Goal: Task Accomplishment & Management: Manage account settings

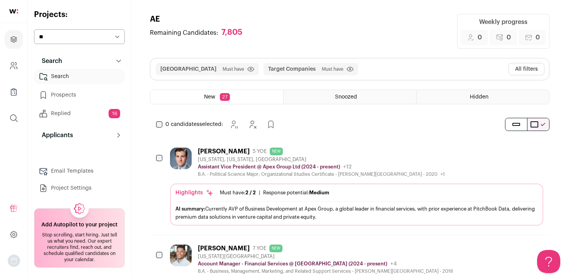
click at [45, 37] on select "**********" at bounding box center [79, 36] width 91 height 15
select select "*****"
click at [34, 29] on select "**********" at bounding box center [79, 36] width 91 height 15
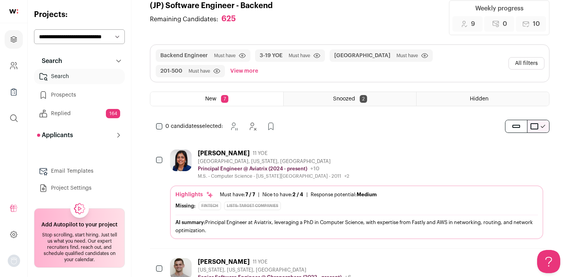
scroll to position [14, 0]
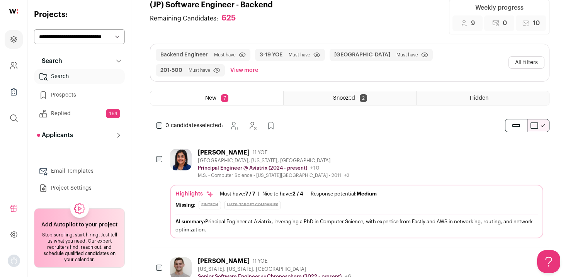
click at [60, 111] on link "Replied 164" at bounding box center [79, 113] width 91 height 15
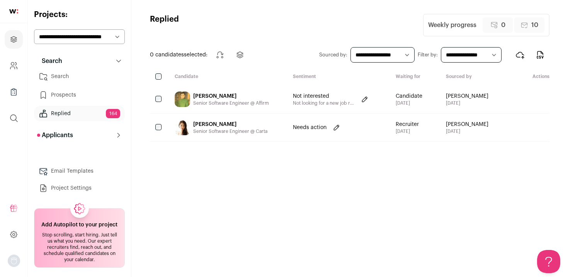
click at [56, 98] on link "Prospects" at bounding box center [79, 94] width 91 height 15
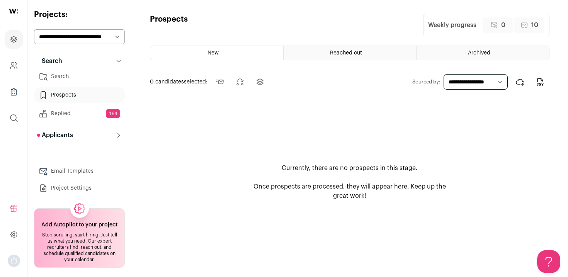
click at [375, 53] on div "Reached out" at bounding box center [350, 53] width 133 height 14
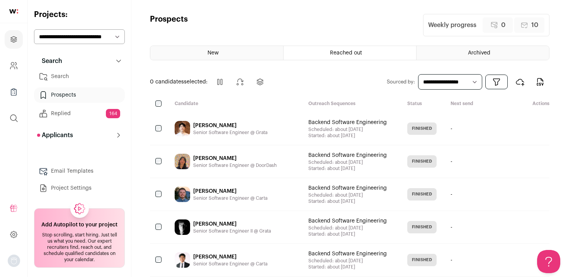
click at [77, 115] on link "Replied 164" at bounding box center [79, 113] width 91 height 15
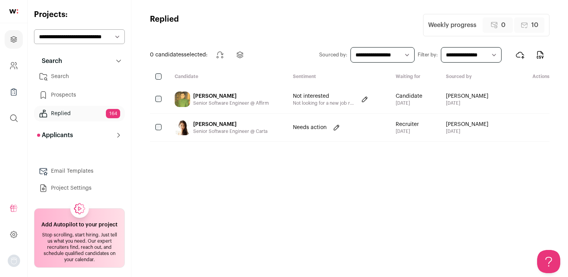
click at [53, 75] on link "Search" at bounding box center [79, 76] width 91 height 15
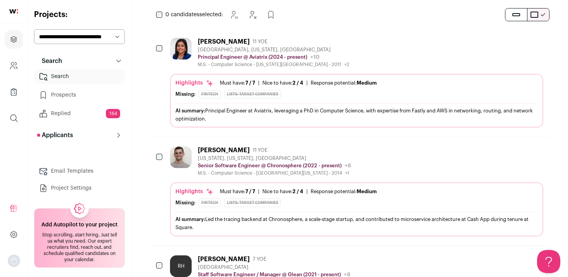
scroll to position [128, 0]
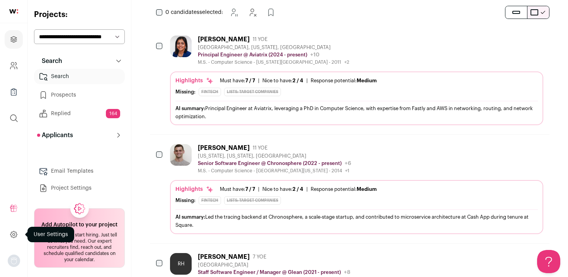
click at [10, 239] on icon at bounding box center [13, 234] width 9 height 9
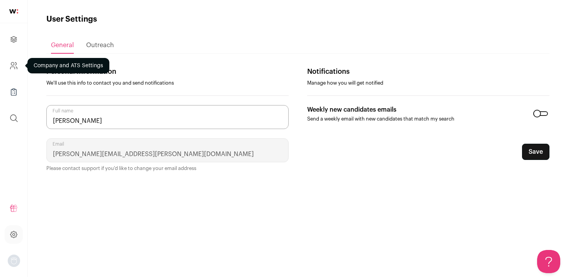
click at [11, 68] on icon "Company and ATS Settings" at bounding box center [13, 65] width 9 height 9
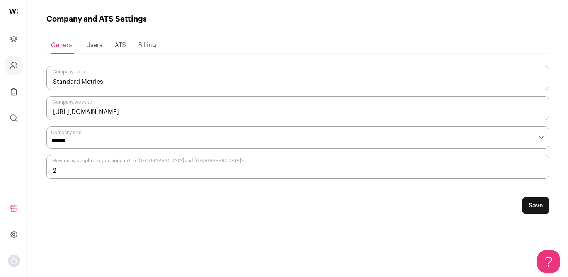
click at [99, 48] on span "Users" at bounding box center [94, 45] width 16 height 6
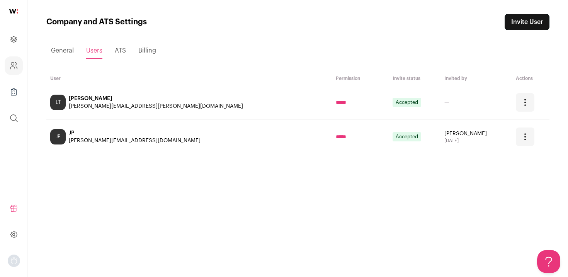
click at [530, 24] on link "Invite User" at bounding box center [527, 22] width 45 height 16
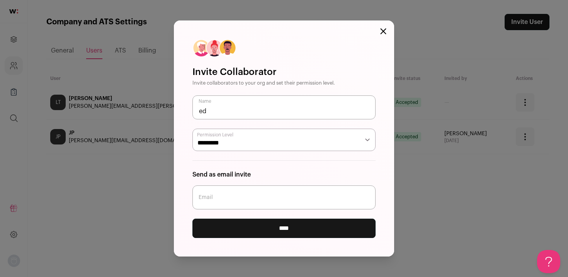
type input "e"
type input "Eduardo Romero"
click at [220, 206] on input "Email" at bounding box center [284, 198] width 183 height 24
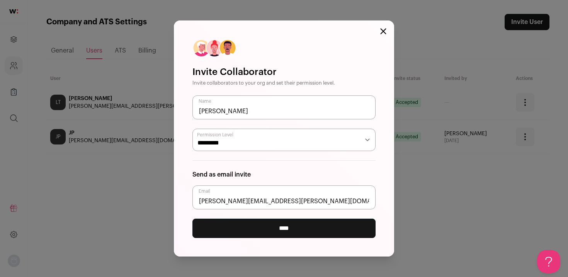
type input "eduardo.romero@standardmetrics.io"
click at [243, 218] on form "Eduardo Romero Name Permission Level ***** ********* Send as email invite eduar…" at bounding box center [284, 166] width 183 height 143
click at [226, 140] on select "***** *********" at bounding box center [284, 140] width 183 height 22
click at [232, 227] on input "****" at bounding box center [284, 228] width 183 height 19
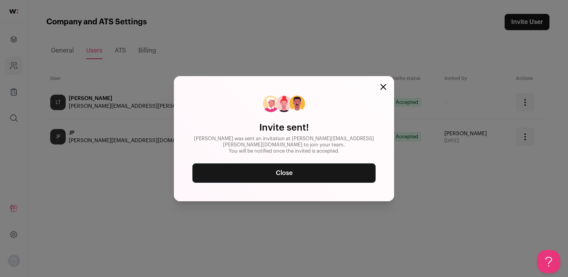
click at [387, 85] on div "Invite sent! Eduardo was sent an invitation at eduardo.romero@standardmetrics.i…" at bounding box center [284, 138] width 220 height 125
click at [383, 87] on icon "Close modal" at bounding box center [383, 86] width 5 height 5
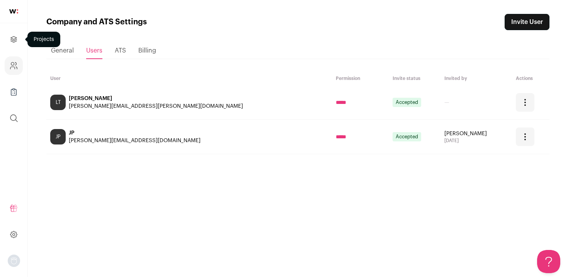
click at [10, 44] on link "Projects" at bounding box center [14, 39] width 18 height 19
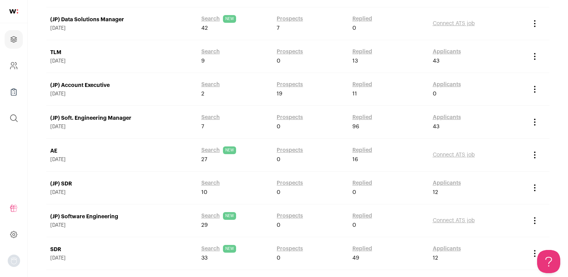
scroll to position [385, 0]
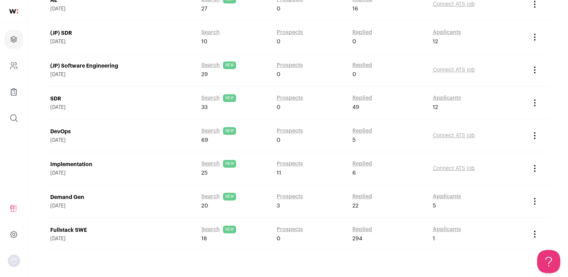
click at [60, 232] on link "Fullstack SWE" at bounding box center [121, 231] width 143 height 8
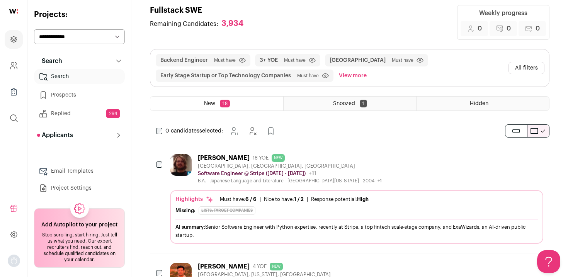
scroll to position [12, 0]
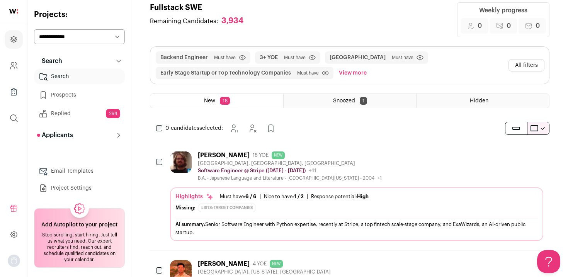
click at [520, 64] on button "All filters" at bounding box center [527, 65] width 36 height 12
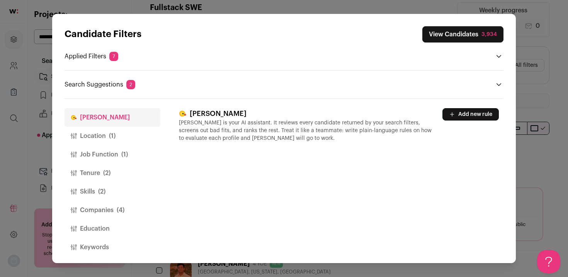
scroll to position [2, 0]
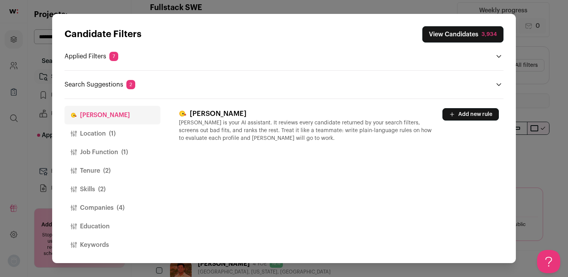
click at [94, 134] on button "Location (1)" at bounding box center [113, 133] width 96 height 19
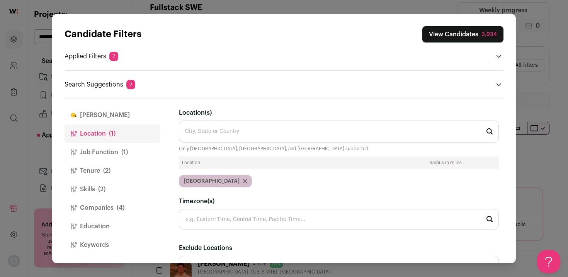
scroll to position [47, 0]
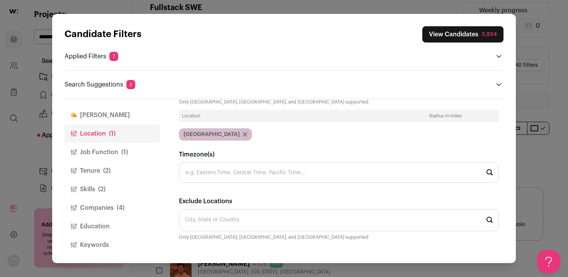
click at [103, 152] on button "Job Function (1)" at bounding box center [113, 152] width 96 height 19
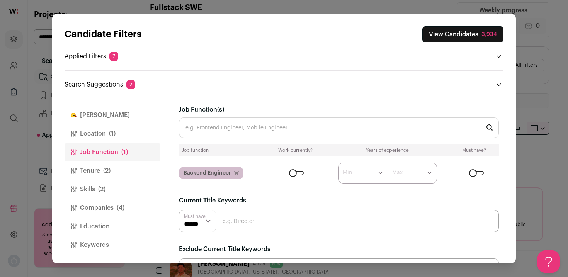
scroll to position [0, 0]
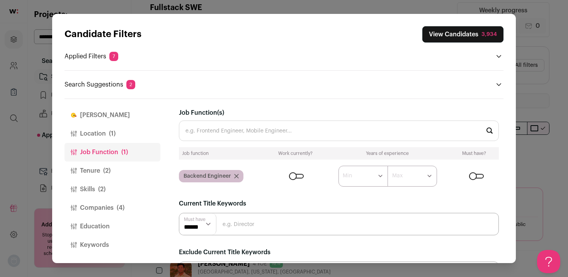
click at [92, 189] on button "Skills (2)" at bounding box center [113, 189] width 96 height 19
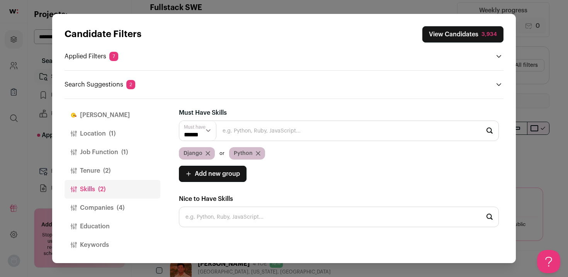
click at [103, 206] on button "Companies (4)" at bounding box center [113, 208] width 96 height 19
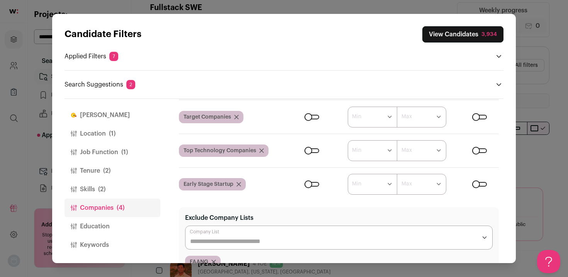
scroll to position [89, 0]
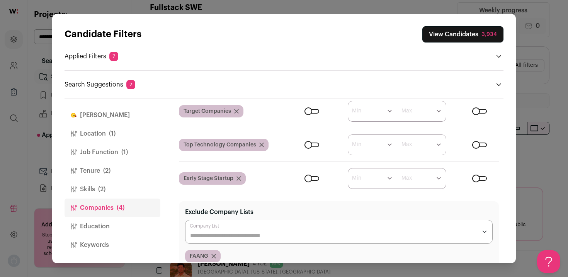
click at [482, 112] on div "Close modal via background" at bounding box center [479, 111] width 15 height 5
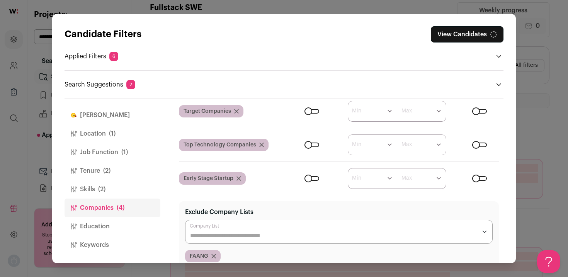
scroll to position [85, 0]
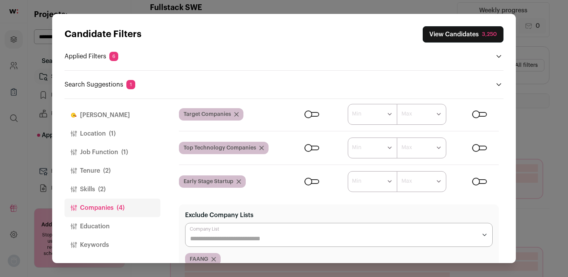
click at [478, 148] on div "Close modal via background" at bounding box center [479, 148] width 15 height 5
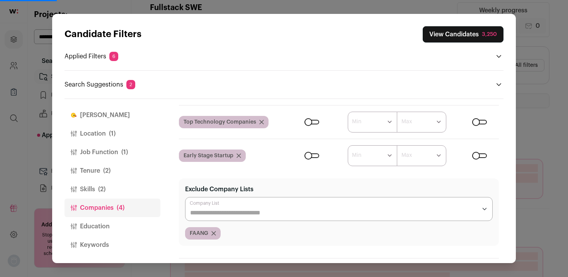
scroll to position [108, 0]
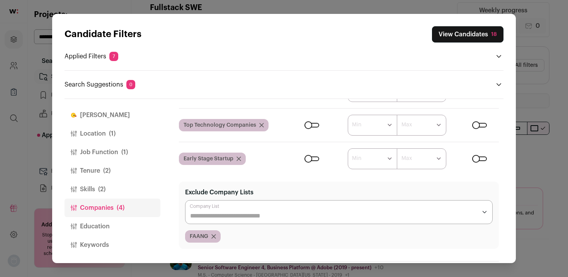
click at [472, 158] on div "Close modal via background" at bounding box center [479, 159] width 15 height 5
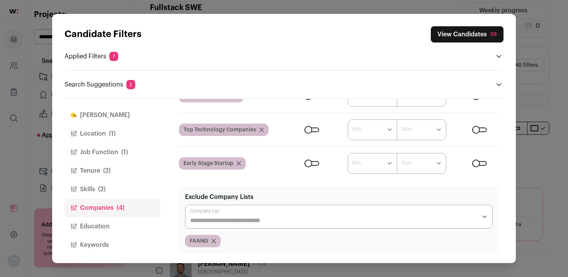
scroll to position [110, 0]
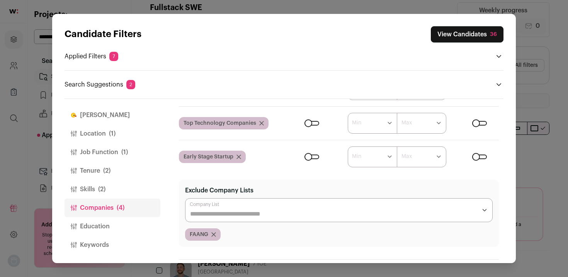
click at [480, 124] on div "Close modal via background" at bounding box center [479, 123] width 15 height 5
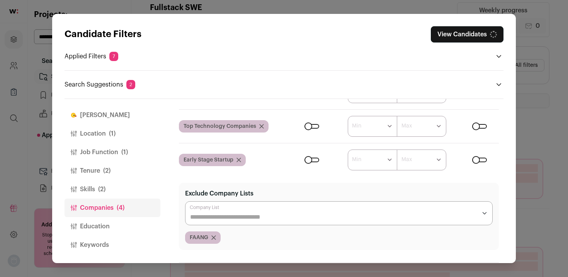
click at [481, 157] on form "****** ******* ******* ******* ******* ******* ******* ******* ******* ********…" at bounding box center [393, 160] width 211 height 21
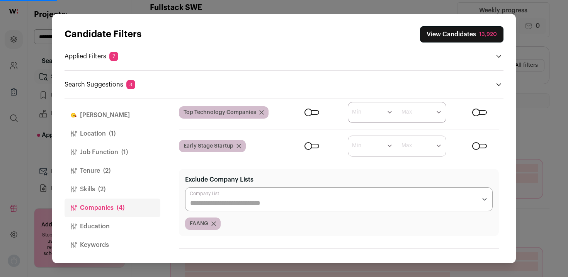
scroll to position [121, 0]
click at [481, 144] on div "Close modal via background" at bounding box center [479, 145] width 15 height 5
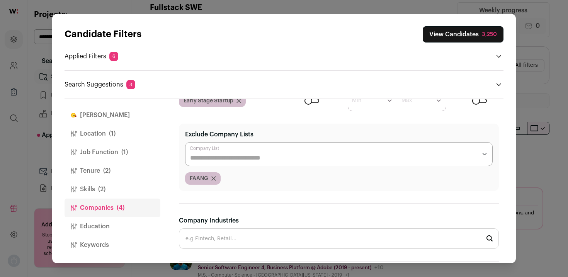
scroll to position [165, 0]
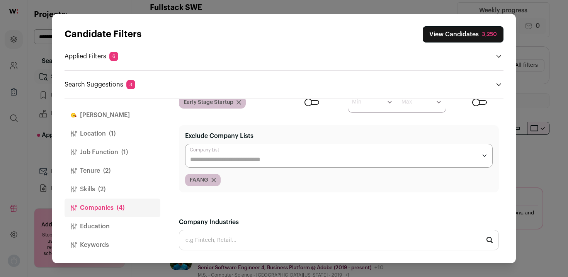
click at [548, 92] on div "Candidate Filters View Candidates 3,250 Applied Filters 6 Backend Engineer Must…" at bounding box center [284, 138] width 568 height 277
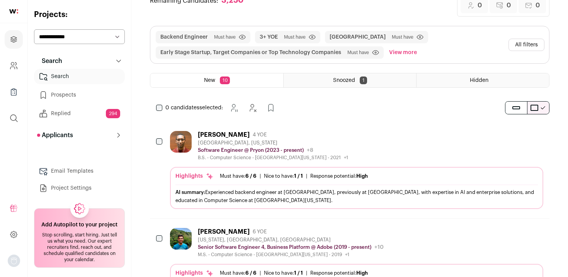
scroll to position [34, 0]
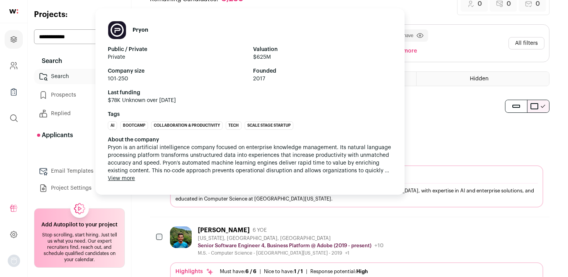
click at [240, 138] on div "About the company" at bounding box center [250, 140] width 285 height 8
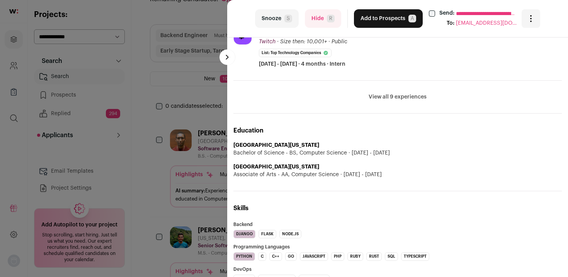
scroll to position [369, 0]
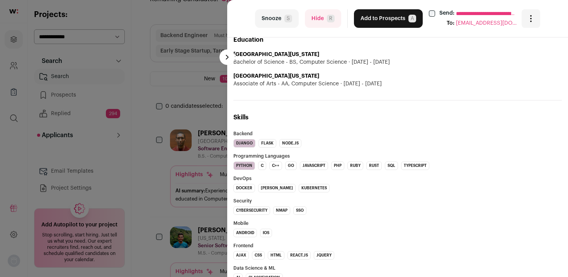
click at [242, 144] on li "Django" at bounding box center [245, 143] width 22 height 9
click at [242, 165] on li "Python" at bounding box center [245, 166] width 22 height 9
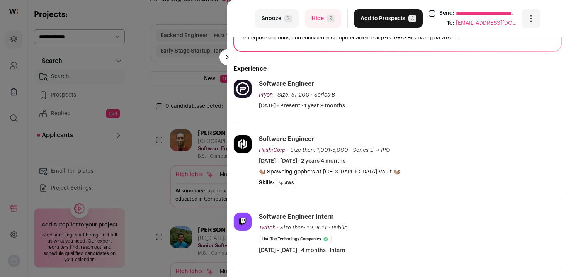
scroll to position [0, 0]
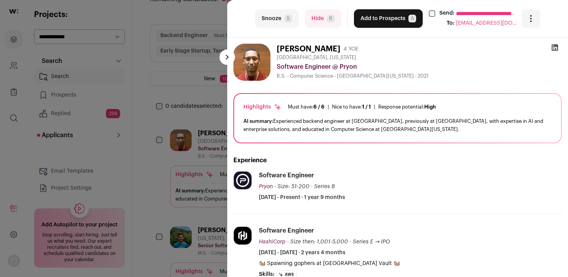
click at [385, 19] on button "Add to Prospects A" at bounding box center [388, 18] width 69 height 19
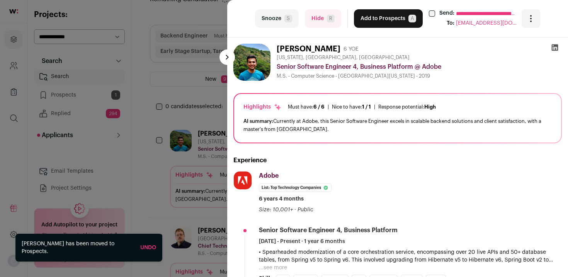
scroll to position [34, 0]
click at [66, 97] on div "**********" at bounding box center [284, 138] width 568 height 277
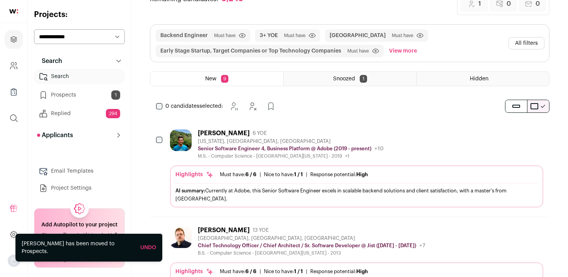
click at [56, 98] on link "Prospects 1" at bounding box center [79, 94] width 91 height 15
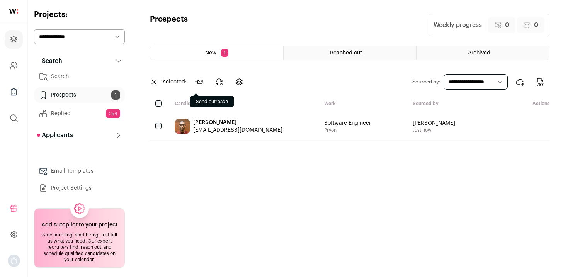
click at [199, 79] on icon at bounding box center [198, 81] width 9 height 9
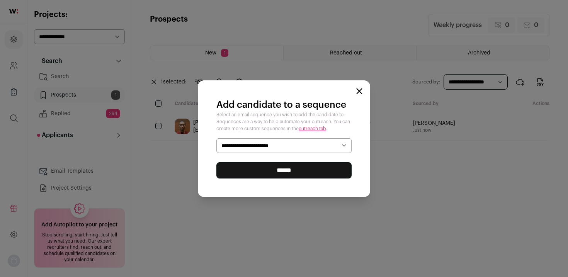
click at [231, 142] on select "**********" at bounding box center [284, 145] width 135 height 15
select select "****"
click at [217, 138] on select "**********" at bounding box center [284, 145] width 135 height 15
click at [361, 90] on icon "Close modal" at bounding box center [359, 91] width 6 height 6
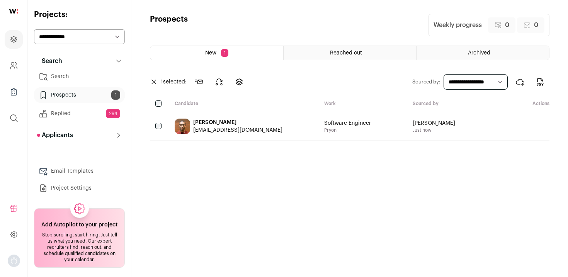
click at [57, 169] on link "Email Templates" at bounding box center [79, 171] width 91 height 15
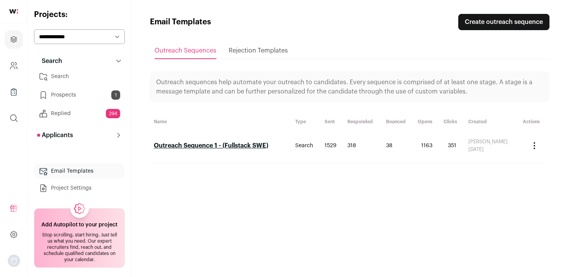
click at [181, 145] on link "Outreach Sequence 1 - (Fullstack SWE)" at bounding box center [211, 146] width 114 height 6
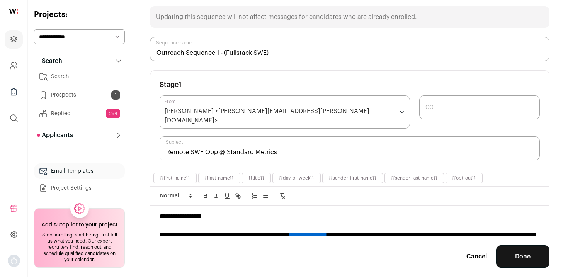
scroll to position [41, 0]
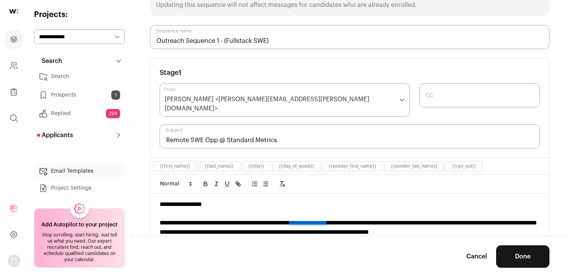
click at [283, 95] on div "Lisa Tantawy <lisa.herz@standardmetrics.io>" at bounding box center [280, 104] width 230 height 19
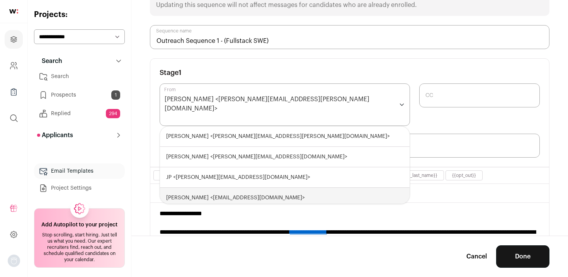
scroll to position [5, 0]
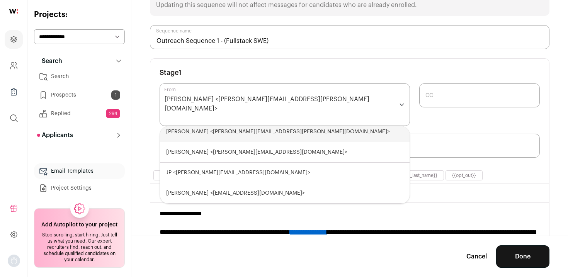
click at [321, 62] on div "**********" at bounding box center [349, 113] width 399 height 108
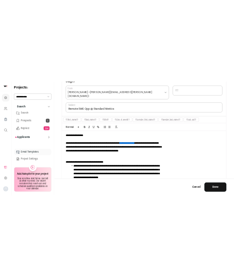
scroll to position [133, 0]
